Goal: Transaction & Acquisition: Purchase product/service

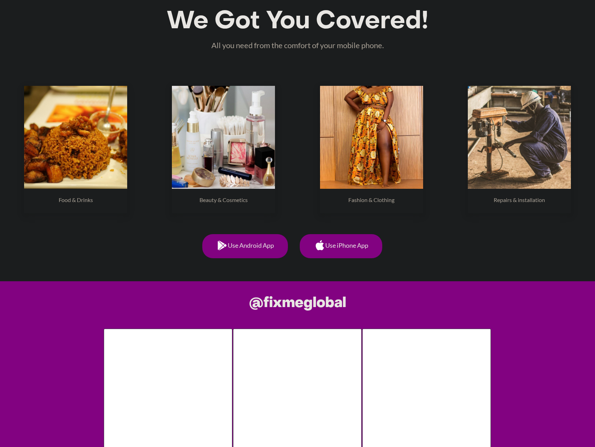
scroll to position [384, 0]
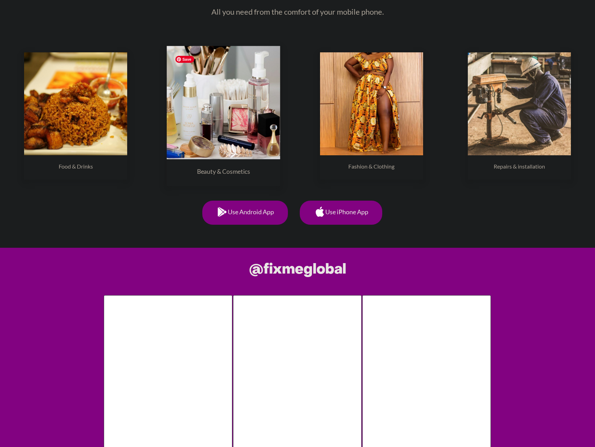
click at [249, 135] on img at bounding box center [223, 102] width 113 height 113
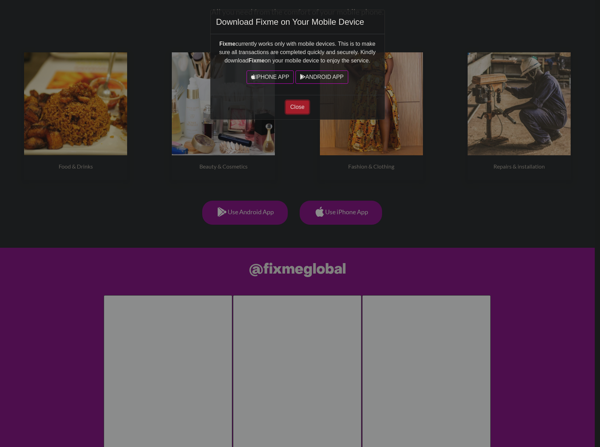
click at [301, 108] on button "Close" at bounding box center [297, 107] width 23 height 13
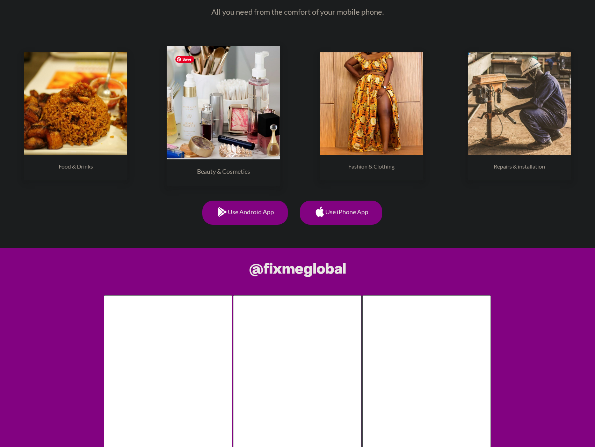
click at [249, 111] on img at bounding box center [223, 102] width 113 height 113
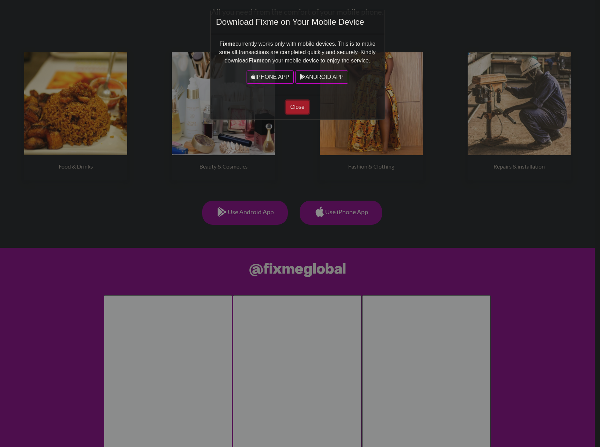
click at [295, 110] on button "Close" at bounding box center [297, 107] width 23 height 13
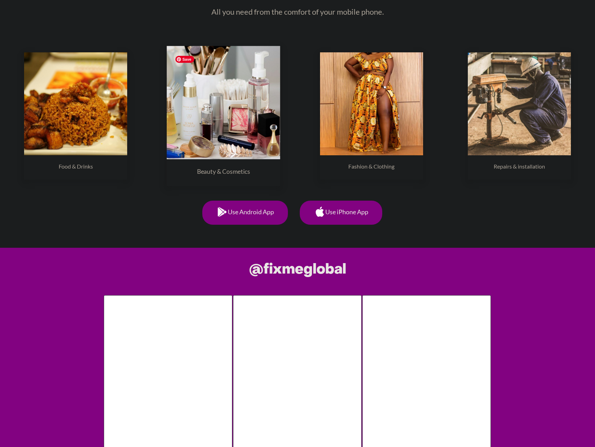
click at [192, 119] on img at bounding box center [223, 102] width 113 height 113
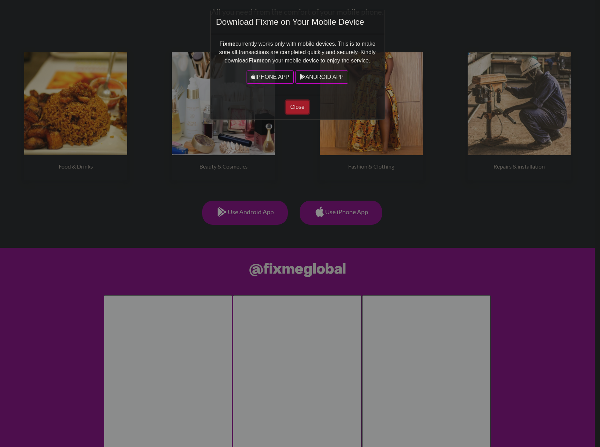
click at [293, 107] on button "Close" at bounding box center [297, 107] width 23 height 13
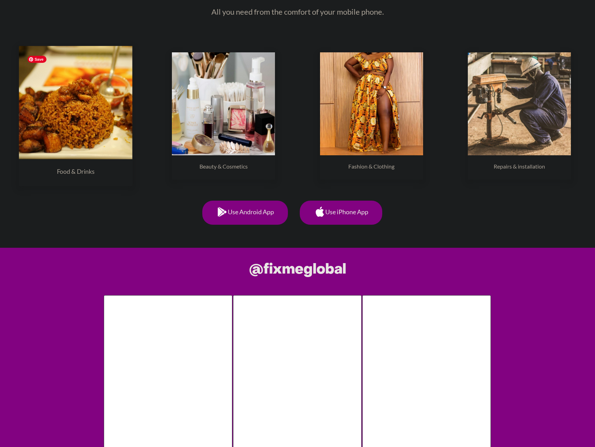
click at [65, 118] on img at bounding box center [75, 102] width 113 height 113
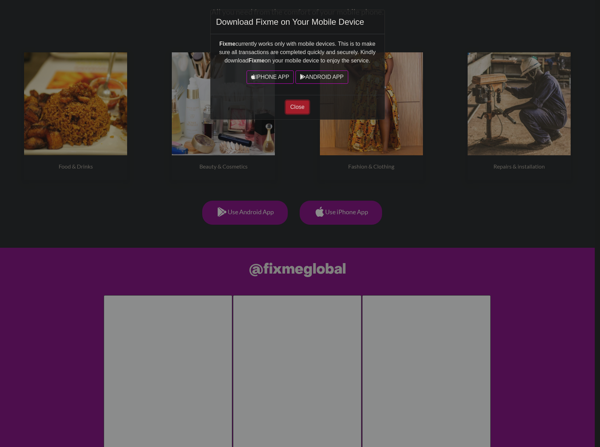
click at [291, 110] on button "Close" at bounding box center [297, 107] width 23 height 13
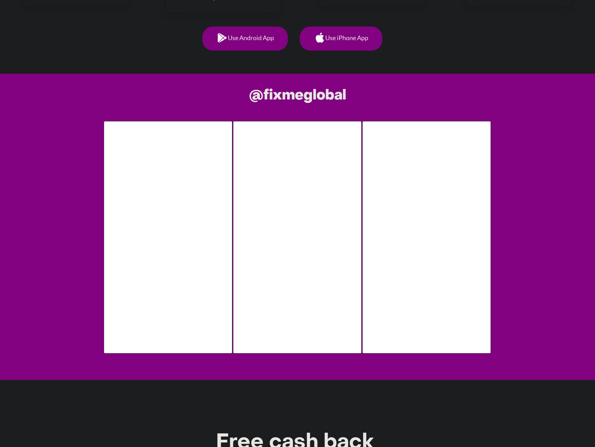
scroll to position [559, 0]
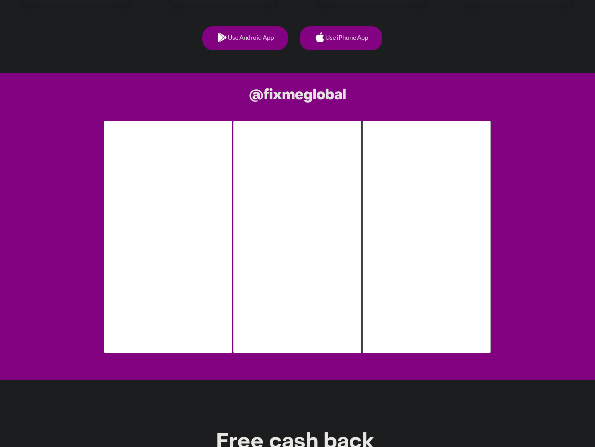
click at [283, 96] on h1 "@fixmeglobal" at bounding box center [298, 95] width 388 height 17
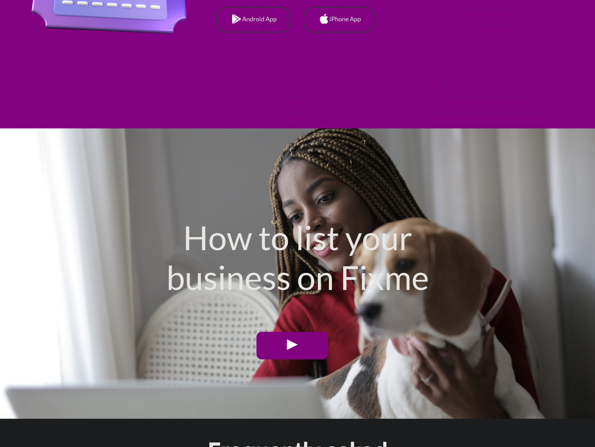
scroll to position [2130, 0]
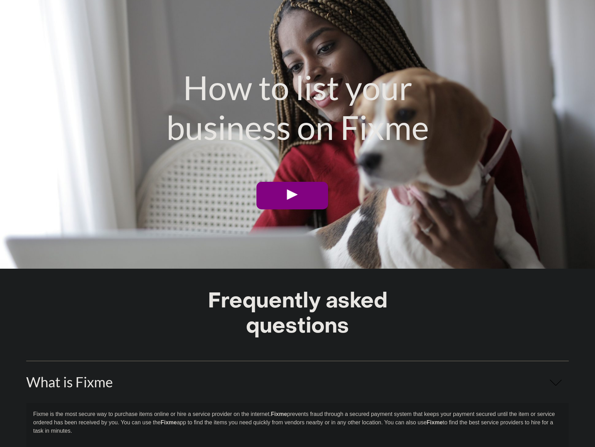
click at [287, 201] on link at bounding box center [292, 196] width 72 height 28
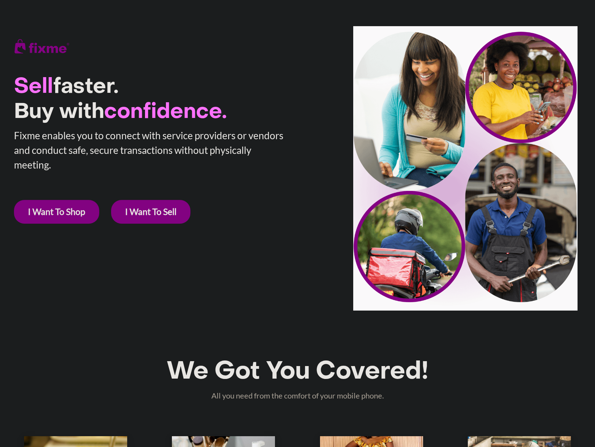
click at [63, 204] on link "I Want To Shop" at bounding box center [56, 212] width 85 height 24
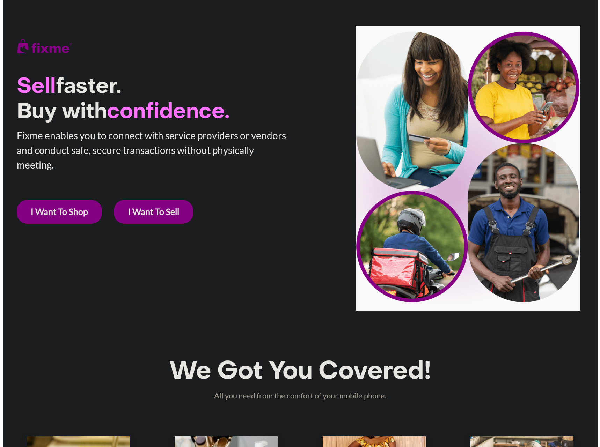
scroll to position [311, 0]
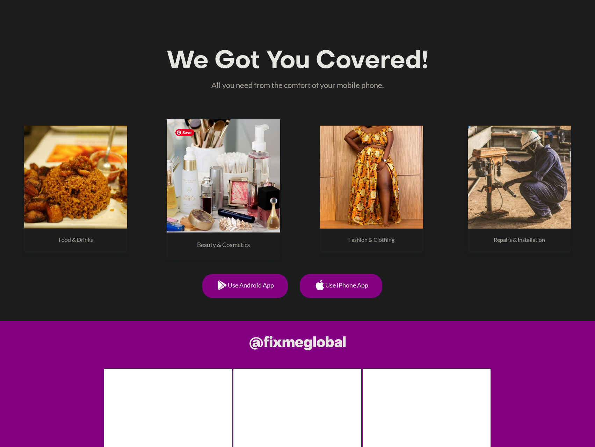
click at [219, 210] on img at bounding box center [223, 175] width 113 height 113
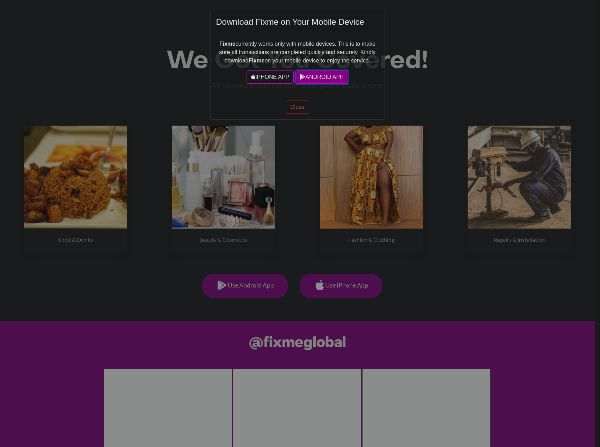
click at [303, 78] on icon at bounding box center [303, 77] width 6 height 6
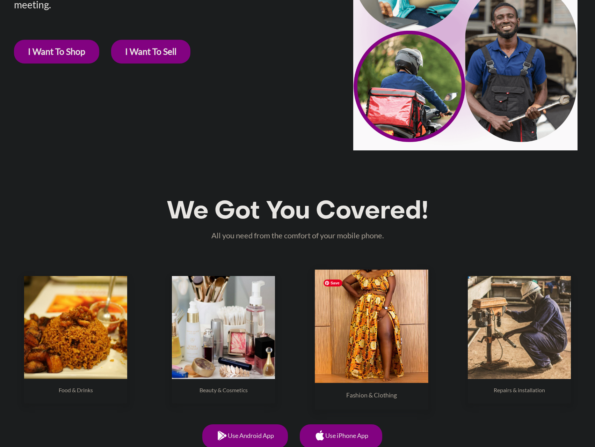
scroll to position [105, 0]
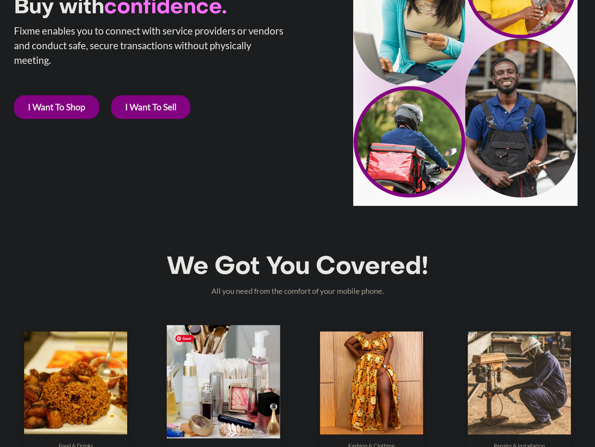
click at [231, 380] on img at bounding box center [223, 381] width 113 height 113
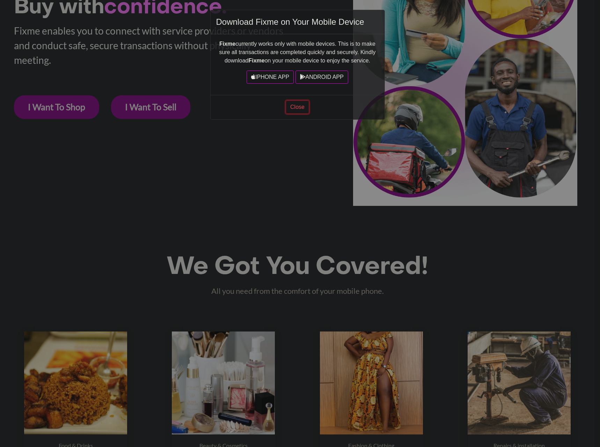
click at [292, 101] on button "Close" at bounding box center [297, 107] width 23 height 13
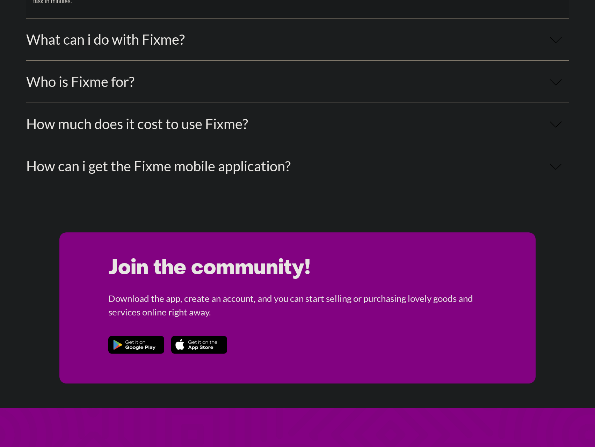
scroll to position [2514, 0]
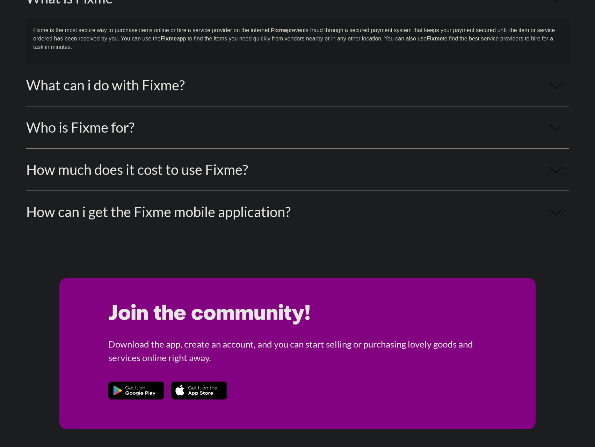
click at [215, 150] on div "How much does it cost to use Fixme?" at bounding box center [297, 169] width 542 height 42
click at [203, 170] on link "How much does it cost to use Fixme?" at bounding box center [137, 169] width 222 height 17
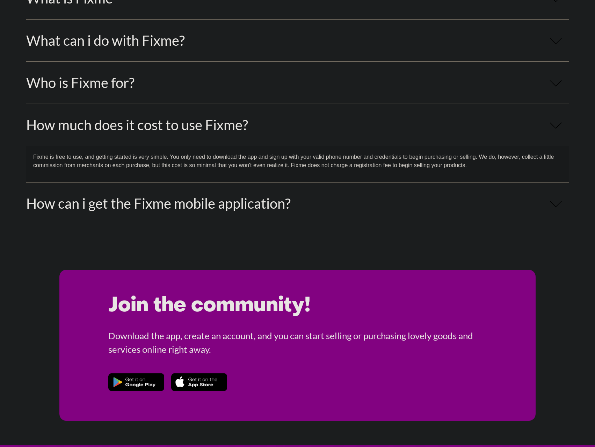
click at [110, 85] on link "Who is Fixme for?" at bounding box center [80, 82] width 108 height 17
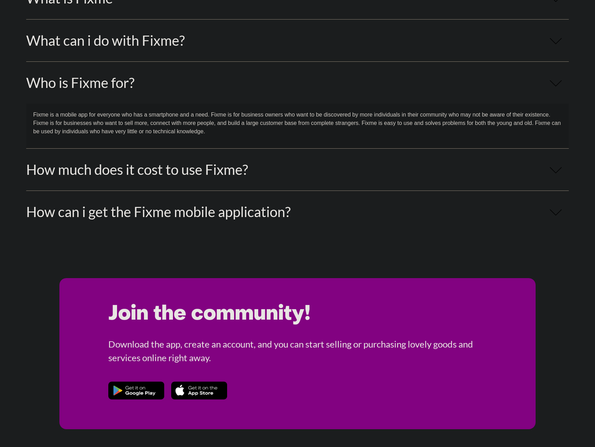
click at [120, 42] on link "What can i do with Fixme?" at bounding box center [105, 40] width 159 height 17
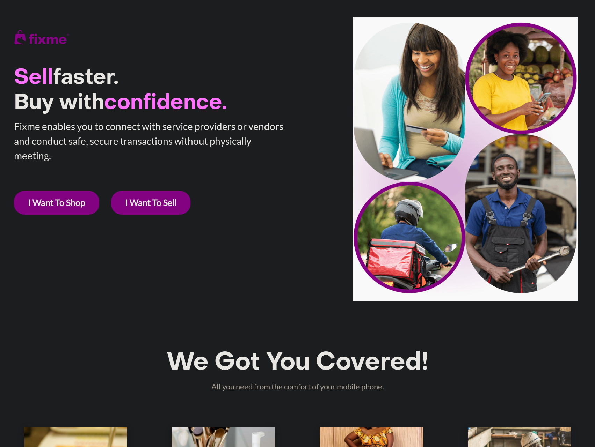
scroll to position [0, 0]
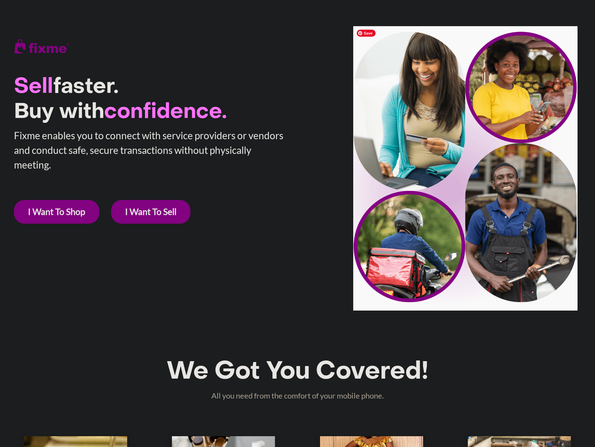
click at [384, 48] on img at bounding box center [465, 168] width 224 height 285
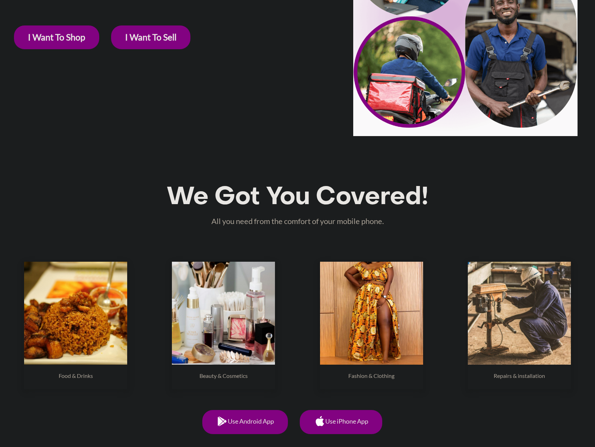
click at [252, 191] on h1 "We Got You Covered!" at bounding box center [297, 197] width 581 height 29
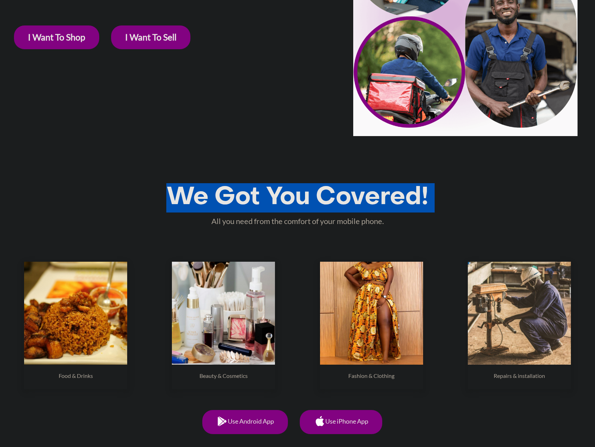
click at [252, 191] on h1 "We Got You Covered!" at bounding box center [297, 197] width 581 height 29
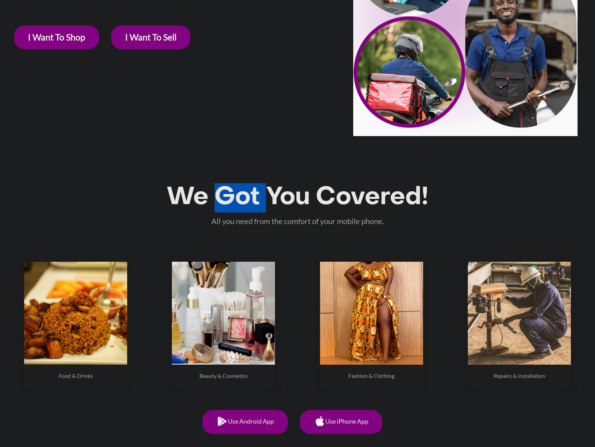
click at [252, 191] on h1 "We Got You Covered!" at bounding box center [297, 197] width 581 height 29
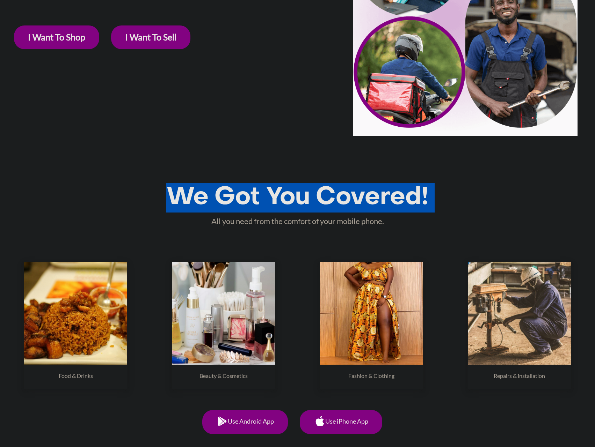
click at [252, 191] on h1 "We Got You Covered!" at bounding box center [297, 197] width 581 height 29
click at [310, 202] on h1 "We Got You Covered!" at bounding box center [297, 197] width 581 height 29
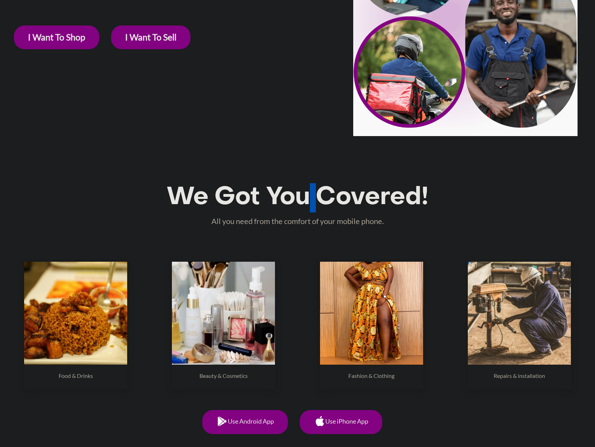
click at [310, 202] on h1 "We Got You Covered!" at bounding box center [297, 197] width 581 height 29
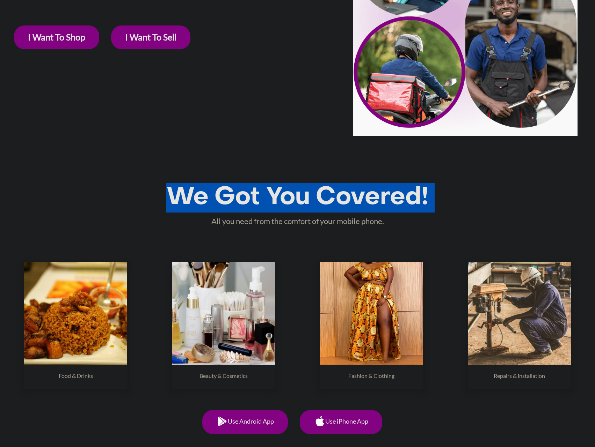
click at [310, 202] on h1 "We Got You Covered!" at bounding box center [297, 197] width 581 height 29
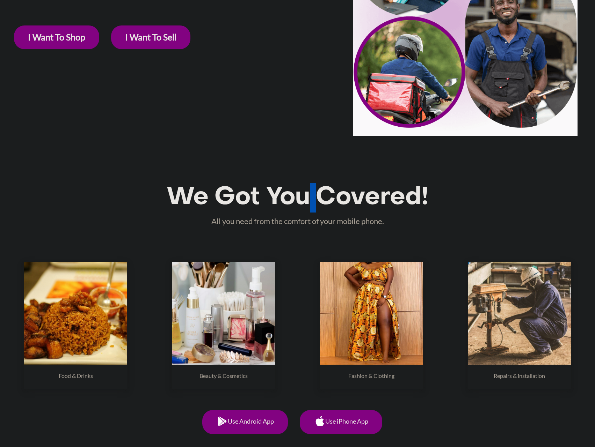
click at [310, 203] on h1 "We Got You Covered!" at bounding box center [297, 197] width 581 height 29
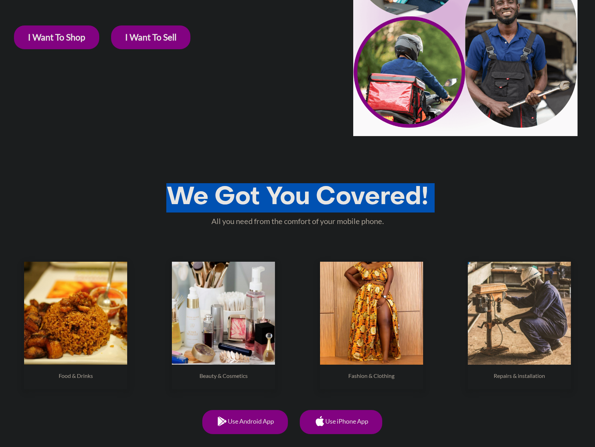
click at [311, 201] on h1 "We Got You Covered!" at bounding box center [297, 197] width 581 height 29
drag, startPoint x: 311, startPoint y: 201, endPoint x: 322, endPoint y: 207, distance: 12.2
click at [322, 207] on h1 "We Got You Covered!" at bounding box center [297, 197] width 581 height 29
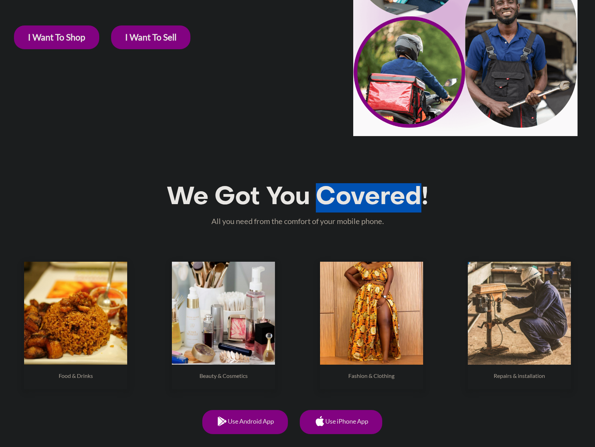
click at [322, 207] on h1 "We Got You Covered!" at bounding box center [297, 197] width 581 height 29
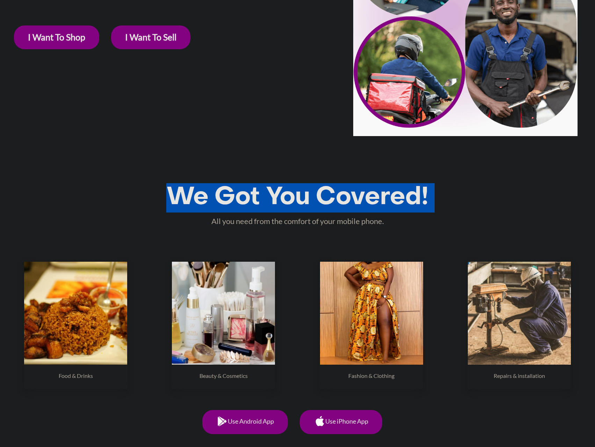
click at [322, 207] on h1 "We Got You Covered!" at bounding box center [297, 197] width 581 height 29
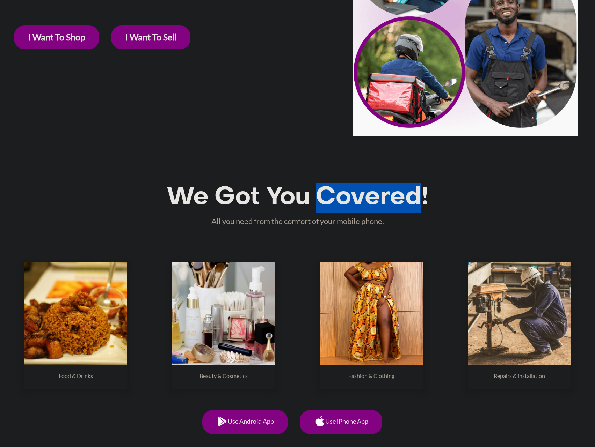
click at [322, 207] on h1 "We Got You Covered!" at bounding box center [297, 197] width 581 height 29
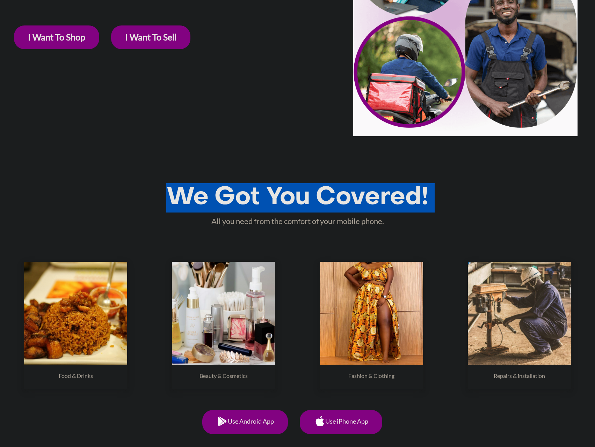
click at [322, 207] on h1 "We Got You Covered!" at bounding box center [297, 197] width 581 height 29
drag, startPoint x: 322, startPoint y: 207, endPoint x: 316, endPoint y: 210, distance: 6.9
click at [316, 210] on h1 "We Got You Covered!" at bounding box center [297, 197] width 581 height 29
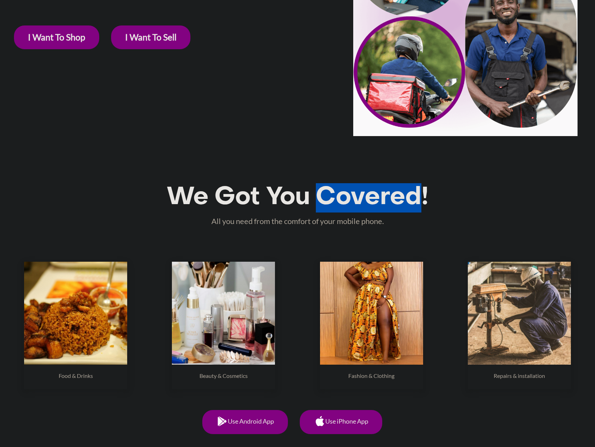
click at [316, 210] on h1 "We Got You Covered!" at bounding box center [297, 197] width 581 height 29
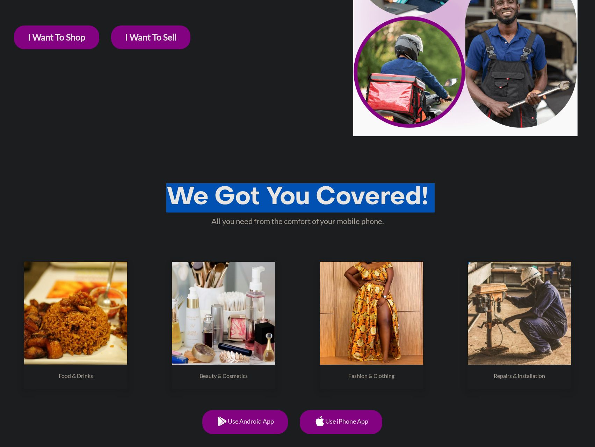
click at [316, 210] on h1 "We Got You Covered!" at bounding box center [297, 197] width 581 height 29
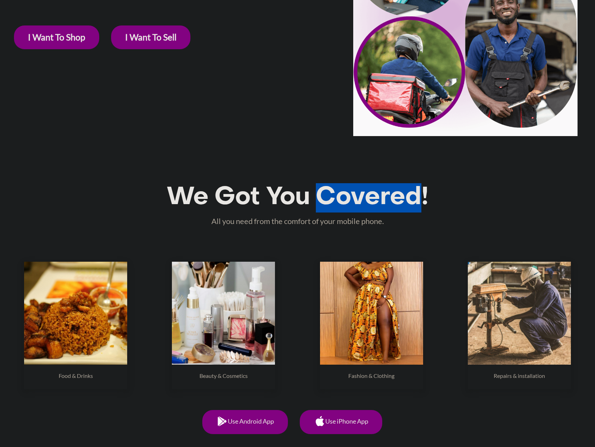
click at [316, 210] on h1 "We Got You Covered!" at bounding box center [297, 197] width 581 height 29
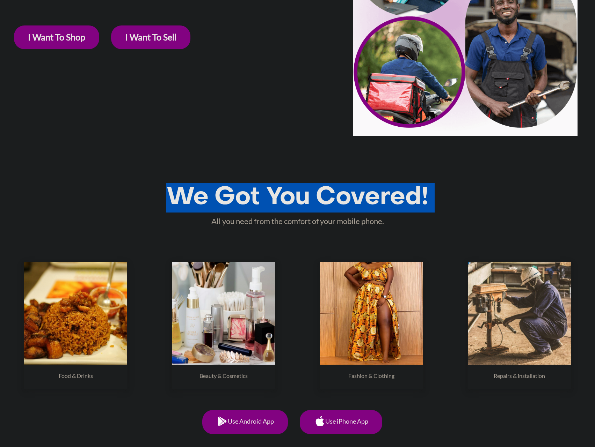
click at [316, 210] on h1 "We Got You Covered!" at bounding box center [297, 197] width 581 height 29
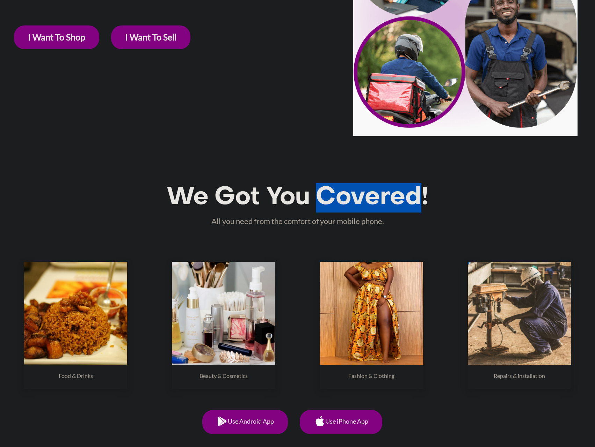
click at [316, 210] on h1 "We Got You Covered!" at bounding box center [297, 197] width 581 height 29
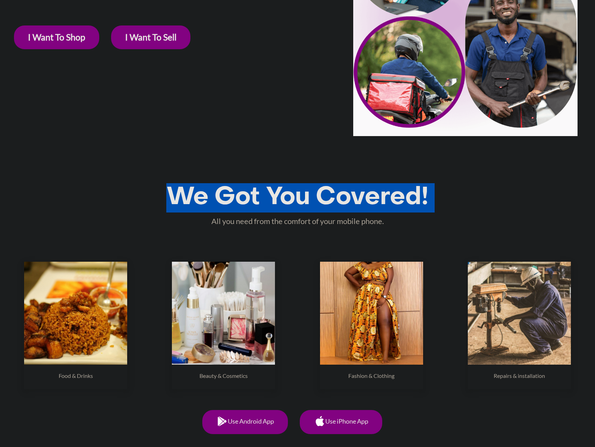
click at [316, 210] on h1 "We Got You Covered!" at bounding box center [297, 197] width 581 height 29
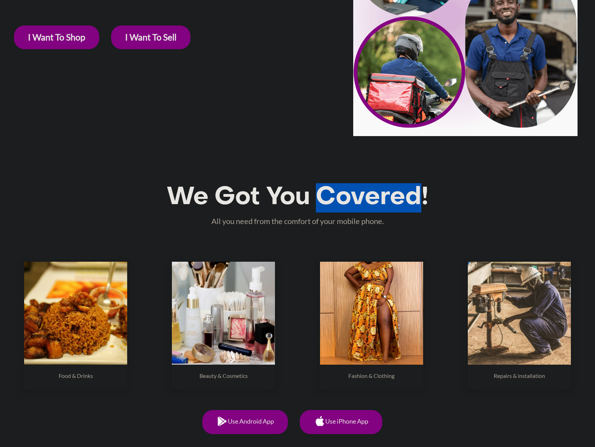
click at [316, 210] on h1 "We Got You Covered!" at bounding box center [297, 197] width 581 height 29
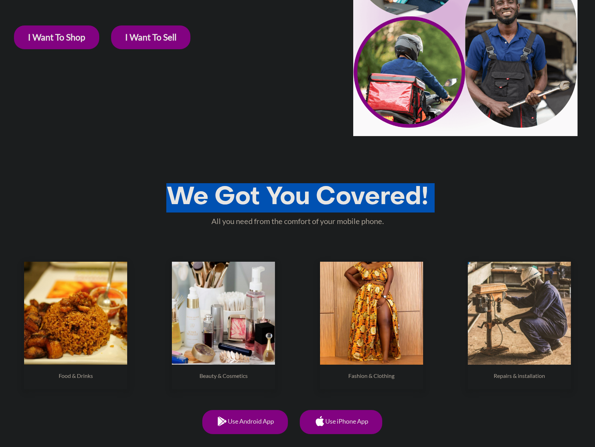
click at [316, 210] on h1 "We Got You Covered!" at bounding box center [297, 197] width 581 height 29
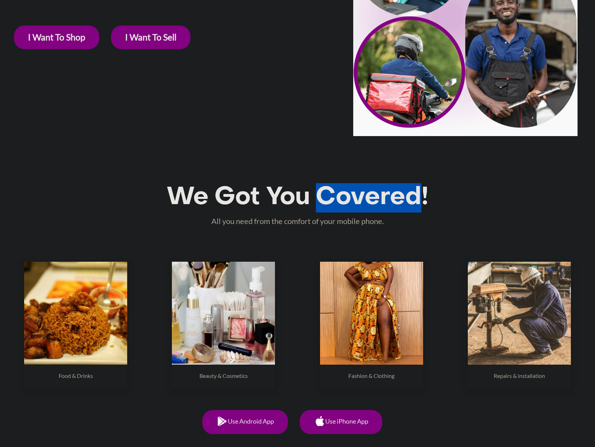
click at [316, 210] on h1 "We Got You Covered!" at bounding box center [297, 197] width 581 height 29
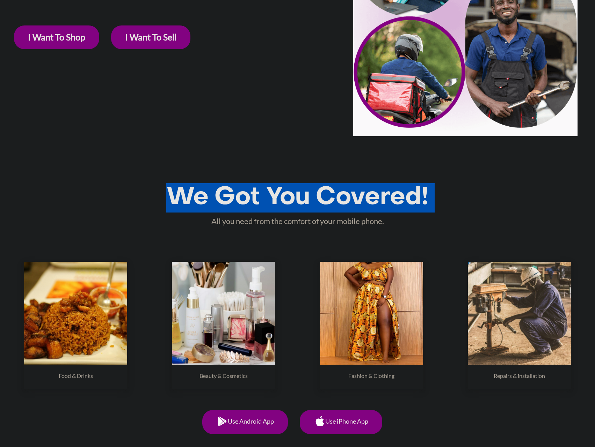
click at [316, 210] on h1 "We Got You Covered!" at bounding box center [297, 197] width 581 height 29
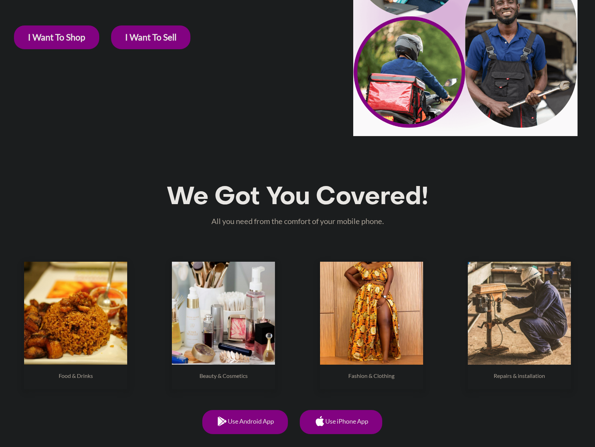
drag, startPoint x: 316, startPoint y: 210, endPoint x: 309, endPoint y: 222, distance: 13.7
click at [309, 222] on p "All you need from the comfort of your mobile phone." at bounding box center [297, 221] width 581 height 12
click at [309, 221] on p "All you need from the comfort of your mobile phone." at bounding box center [297, 221] width 581 height 12
click at [309, 220] on p "All you need from the comfort of your mobile phone." at bounding box center [297, 221] width 581 height 12
click at [308, 220] on p "All you need from the comfort of your mobile phone." at bounding box center [297, 221] width 581 height 12
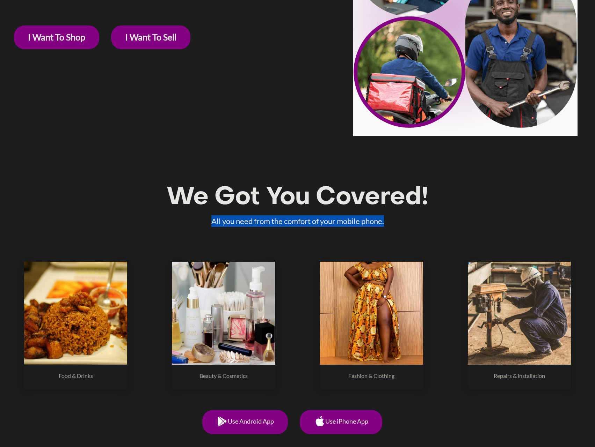
click at [308, 220] on p "All you need from the comfort of your mobile phone." at bounding box center [297, 221] width 581 height 12
drag, startPoint x: 308, startPoint y: 220, endPoint x: 264, endPoint y: 206, distance: 46.6
click at [264, 206] on h1 "We Got You Covered!" at bounding box center [297, 197] width 581 height 29
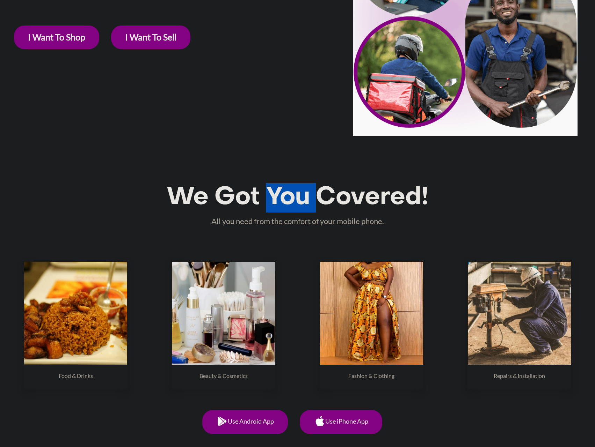
click at [264, 206] on h1 "We Got You Covered!" at bounding box center [297, 197] width 581 height 29
drag, startPoint x: 264, startPoint y: 206, endPoint x: 232, endPoint y: 198, distance: 32.9
click at [232, 198] on h1 "We Got You Covered!" at bounding box center [297, 197] width 581 height 29
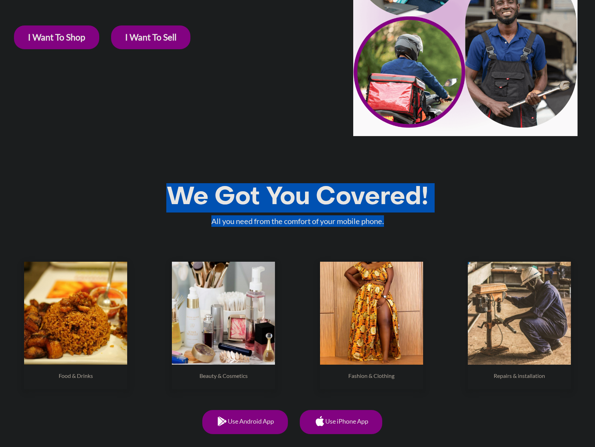
drag, startPoint x: 160, startPoint y: 186, endPoint x: 420, endPoint y: 226, distance: 263.9
click at [420, 226] on div "We Got You Covered! All you need from the comfort of your mobile phone." at bounding box center [297, 205] width 581 height 44
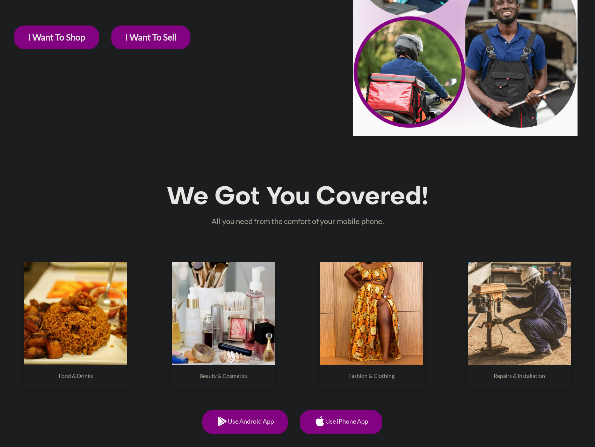
click at [468, 396] on div "Repairs & installation" at bounding box center [519, 329] width 148 height 134
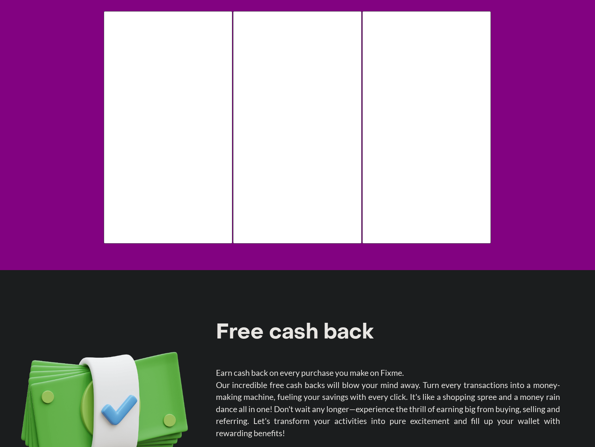
scroll to position [594, 0]
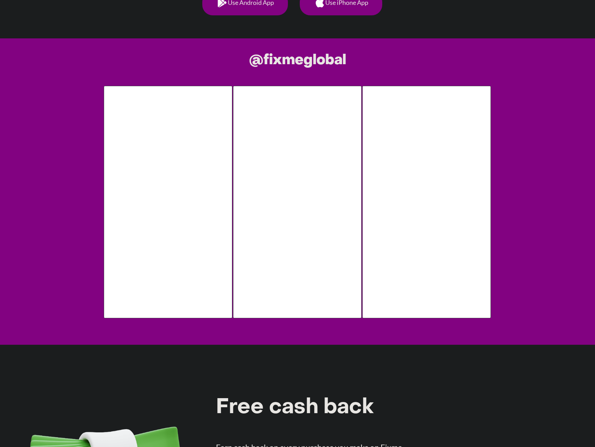
click at [226, 43] on div "@fixmeglobal" at bounding box center [297, 191] width 595 height 307
